Goal: Go to known website: Go to known website

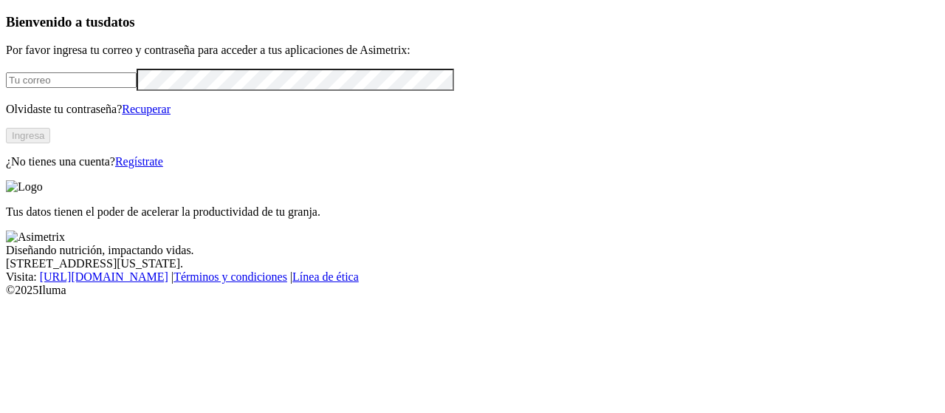
type input "[PERSON_NAME][EMAIL_ADDRESS][PERSON_NAME][DOMAIN_NAME]"
click at [50, 143] on button "Ingresa" at bounding box center [28, 136] width 44 height 16
